Goal: Check status: Check status

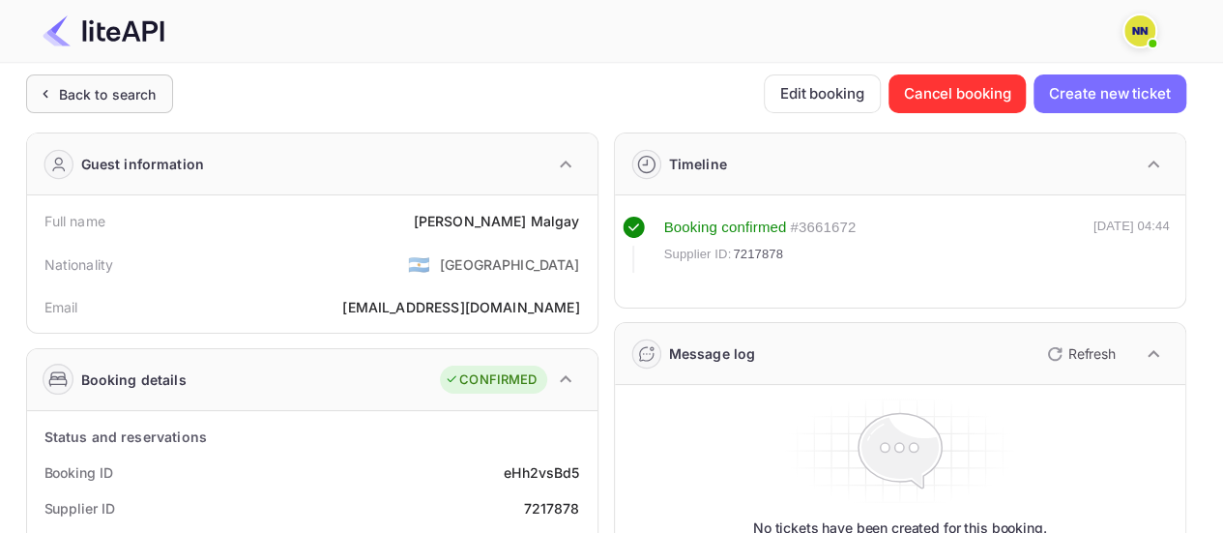
click at [101, 84] on div "Back to search" at bounding box center [108, 94] width 98 height 20
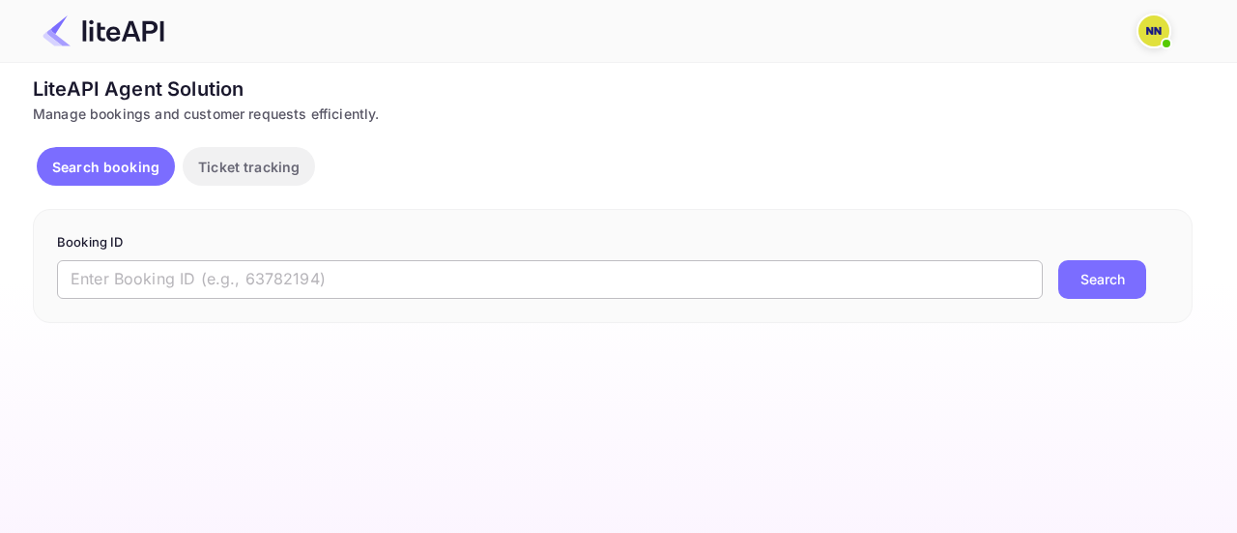
click at [222, 266] on input "text" at bounding box center [550, 279] width 986 height 39
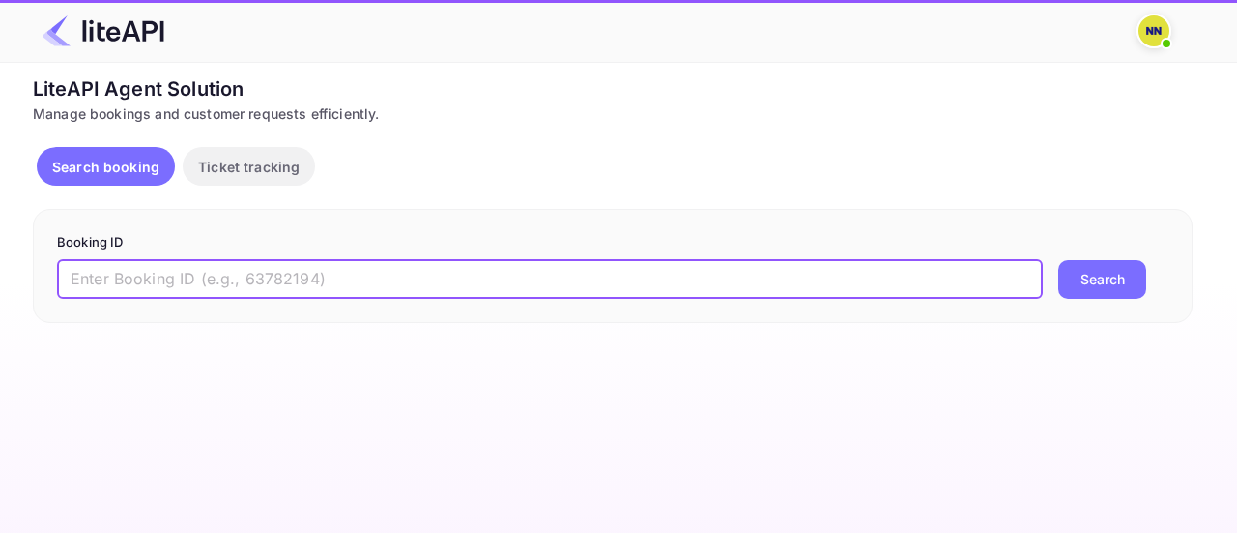
paste input "8898252"
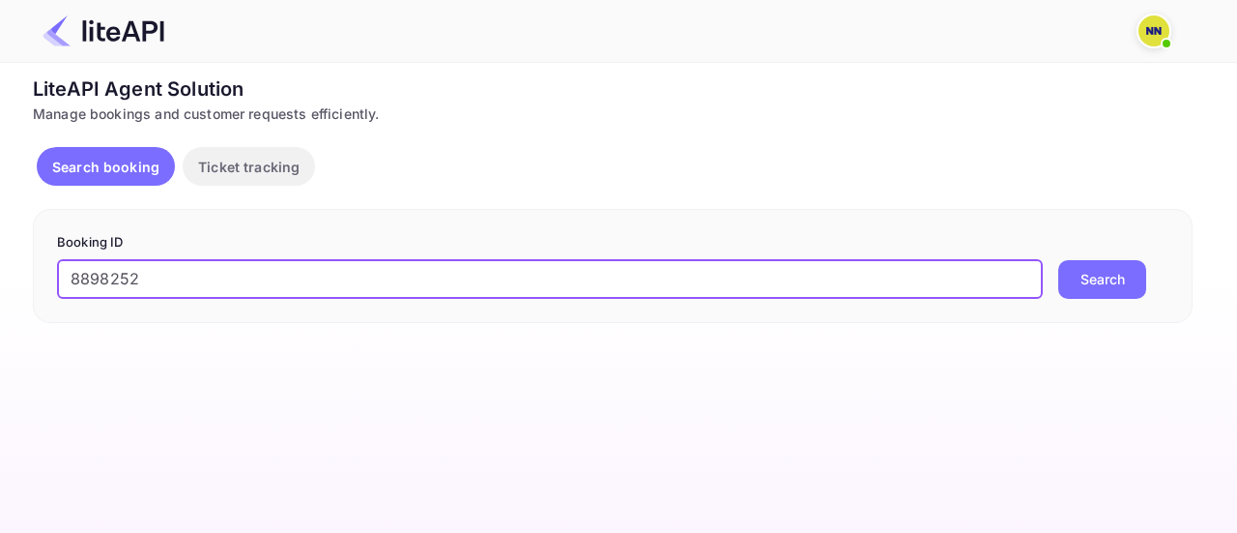
type input "8898252"
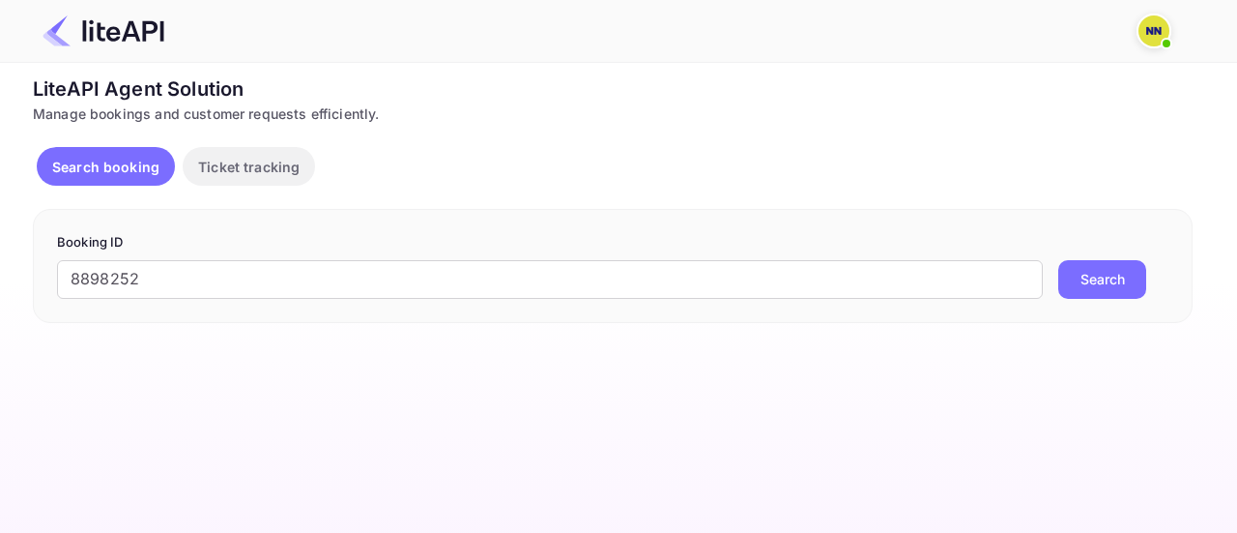
click at [1081, 280] on button "Search" at bounding box center [1103, 279] width 88 height 39
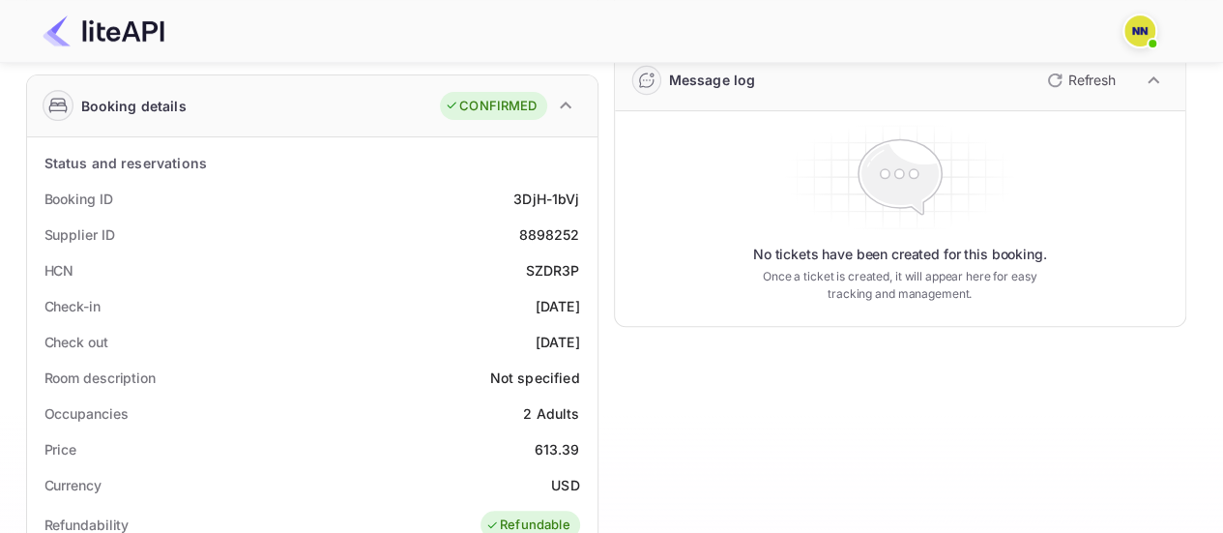
scroll to position [290, 0]
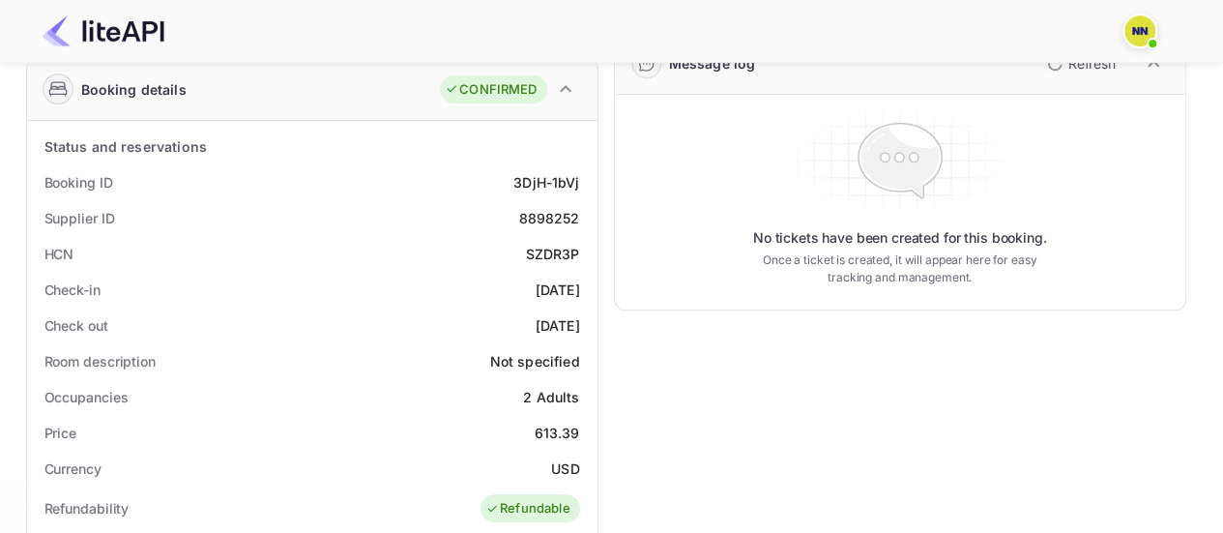
click at [561, 250] on div "SZDR3P" at bounding box center [553, 254] width 54 height 20
copy div "SZDR3P"
click at [1207, 363] on main "Unsaved Changes Ticket Affiliate URL [URL][DOMAIN_NAME] Business partner name N…" at bounding box center [611, 445] width 1223 height 1344
